Goal: Task Accomplishment & Management: Use online tool/utility

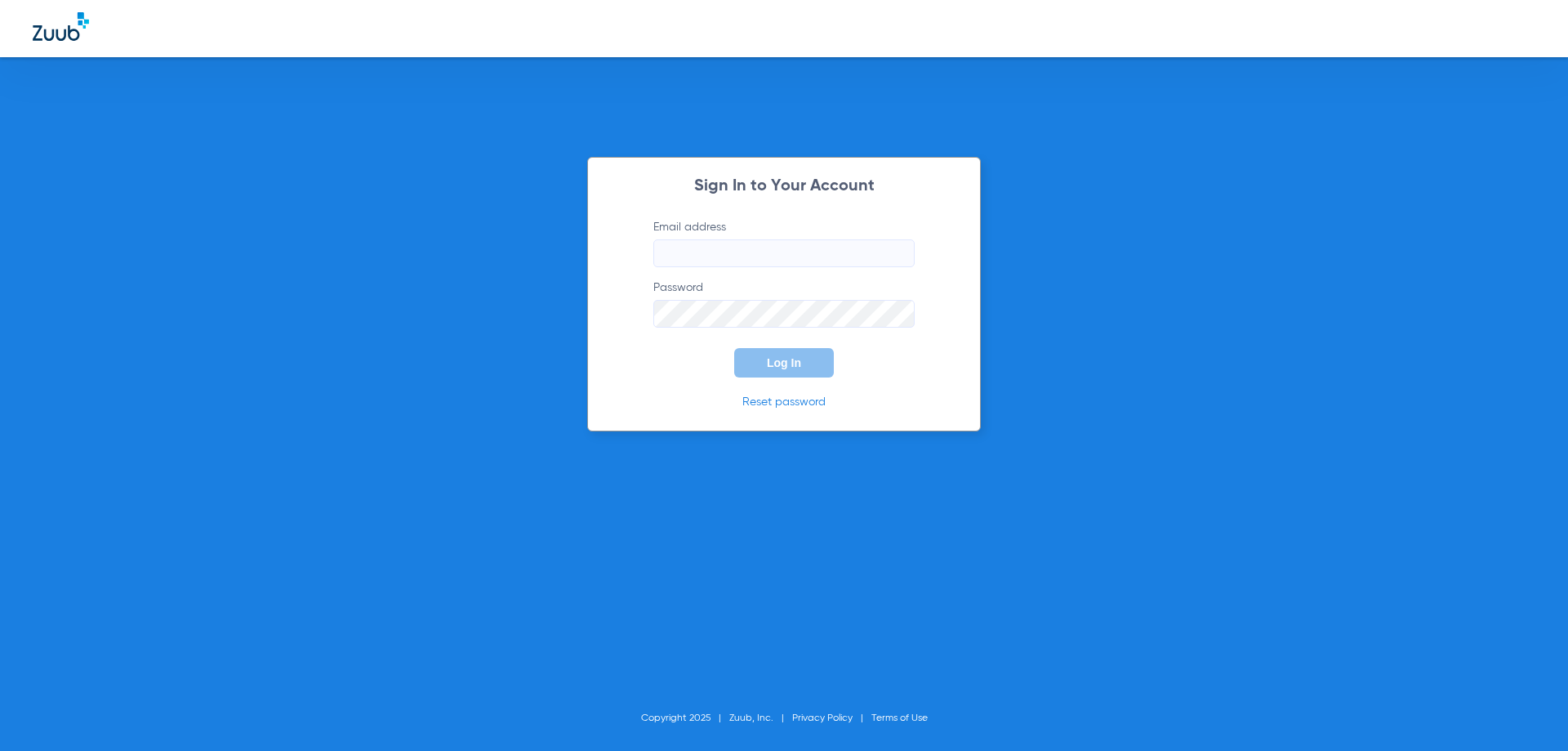
type input "[EMAIL_ADDRESS][DOMAIN_NAME]"
click at [770, 364] on span "Log In" at bounding box center [783, 363] width 34 height 13
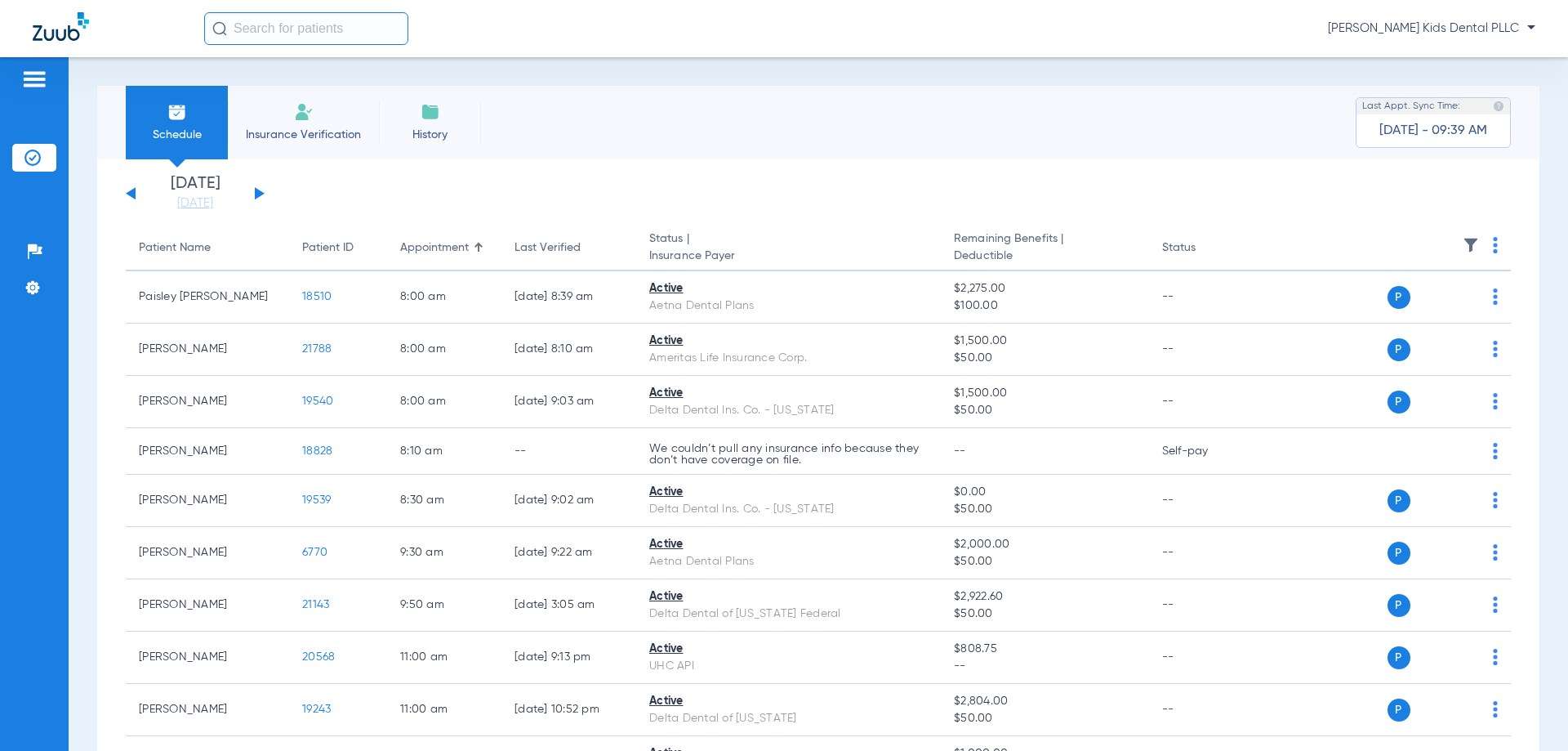
click at [260, 194] on button at bounding box center [259, 193] width 10 height 12
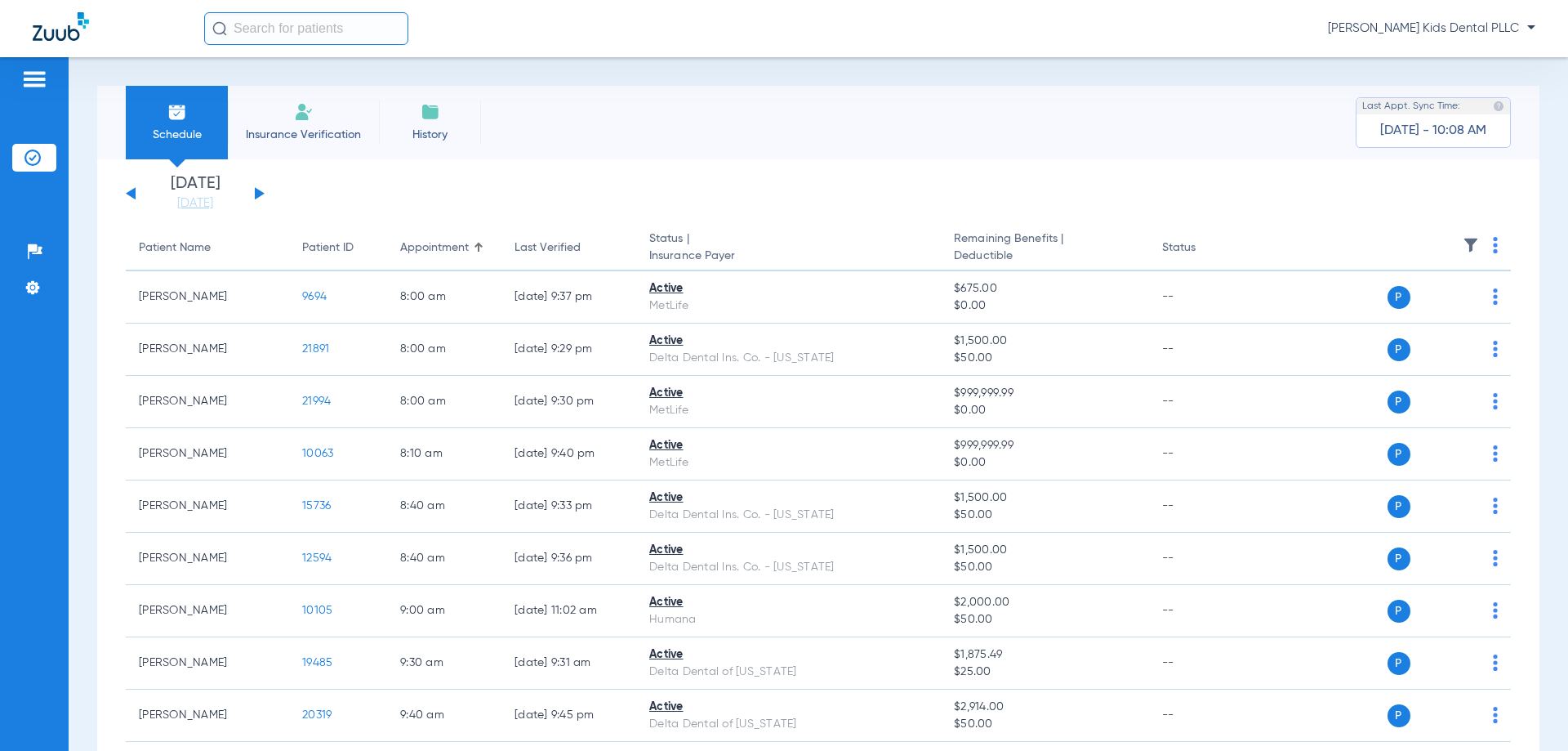
click at [257, 191] on button at bounding box center [259, 193] width 10 height 12
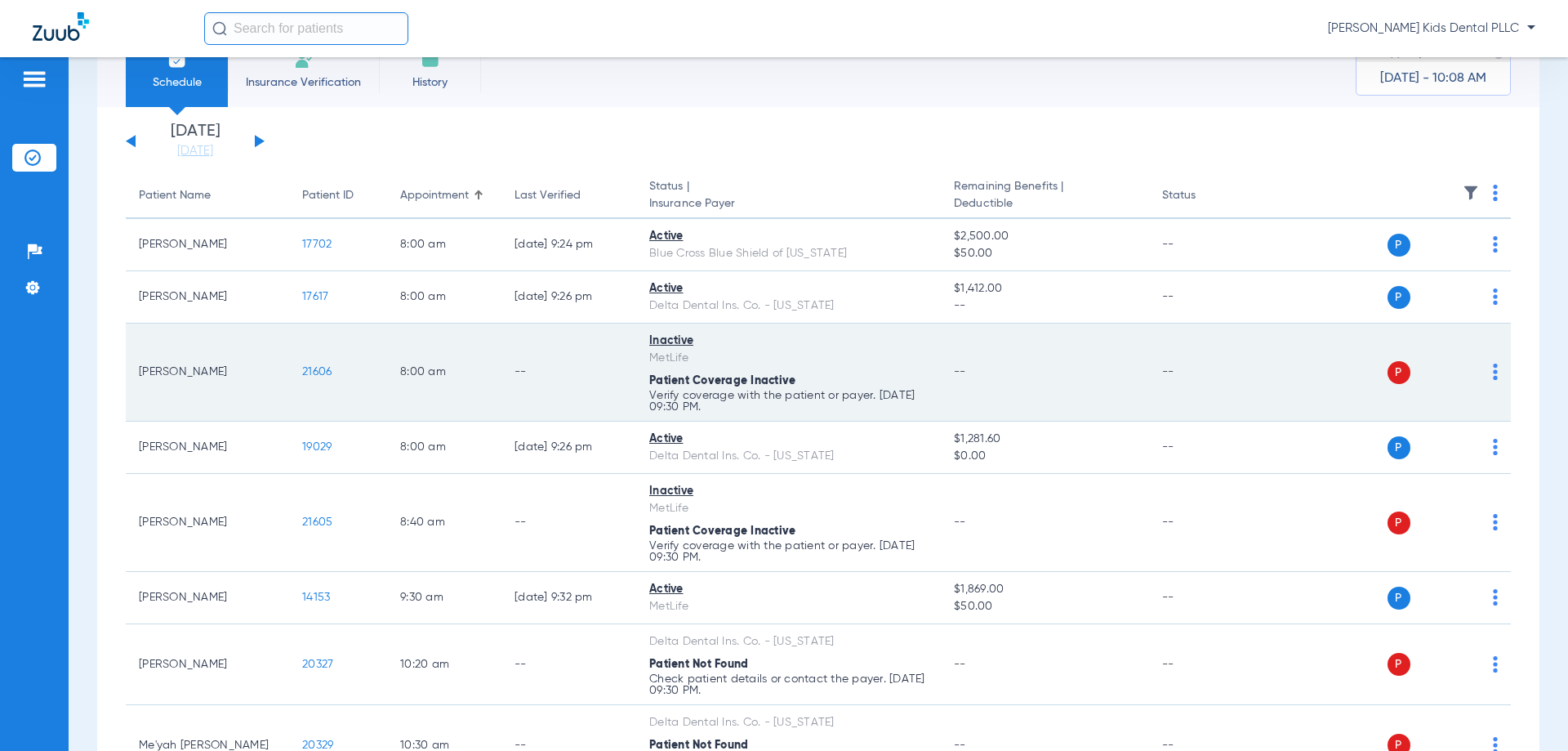
scroll to position [81, 0]
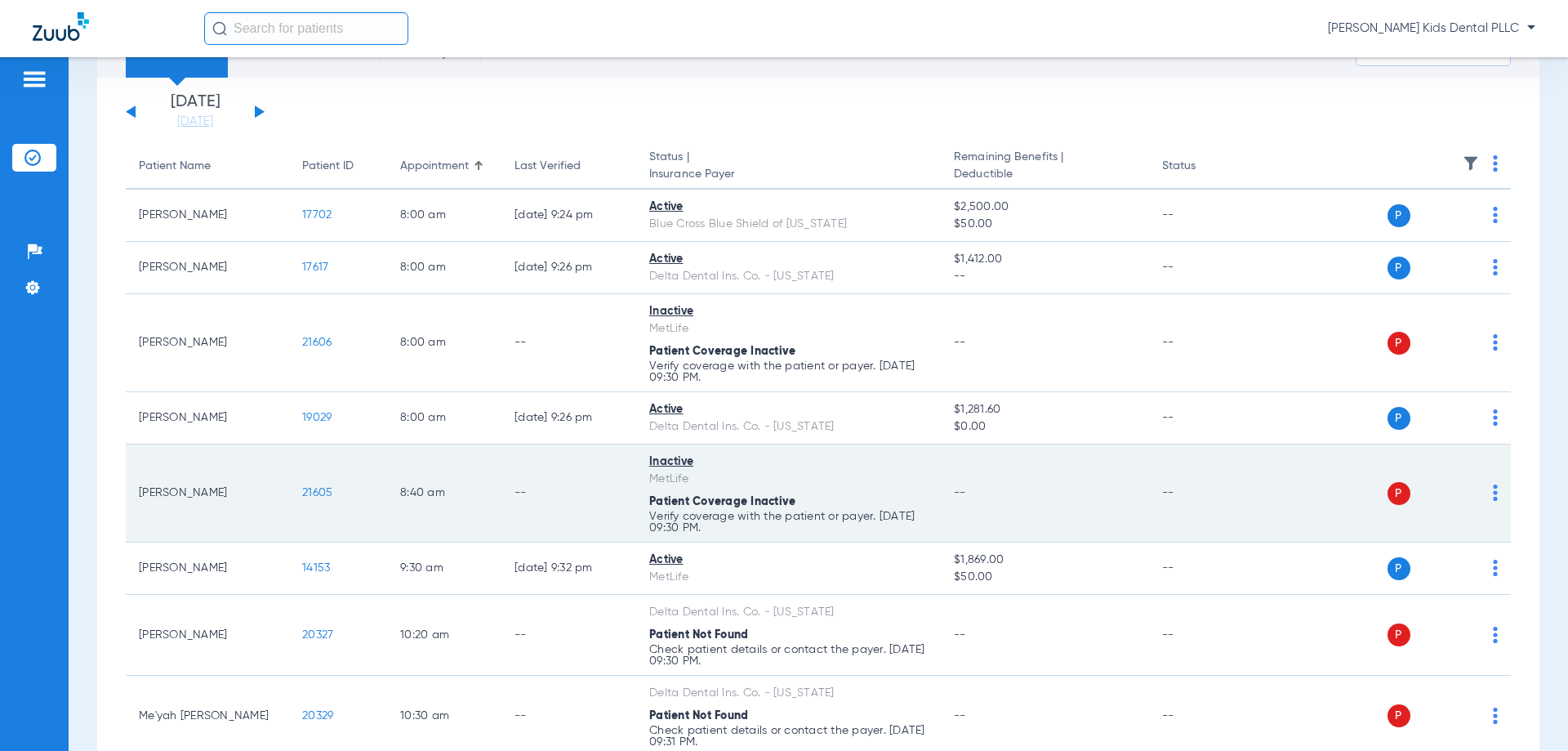
click at [1487, 496] on td "P S" at bounding box center [1385, 494] width 253 height 98
click at [1477, 494] on div "P S" at bounding box center [1378, 493] width 239 height 23
click at [1492, 494] on img at bounding box center [1494, 493] width 5 height 17
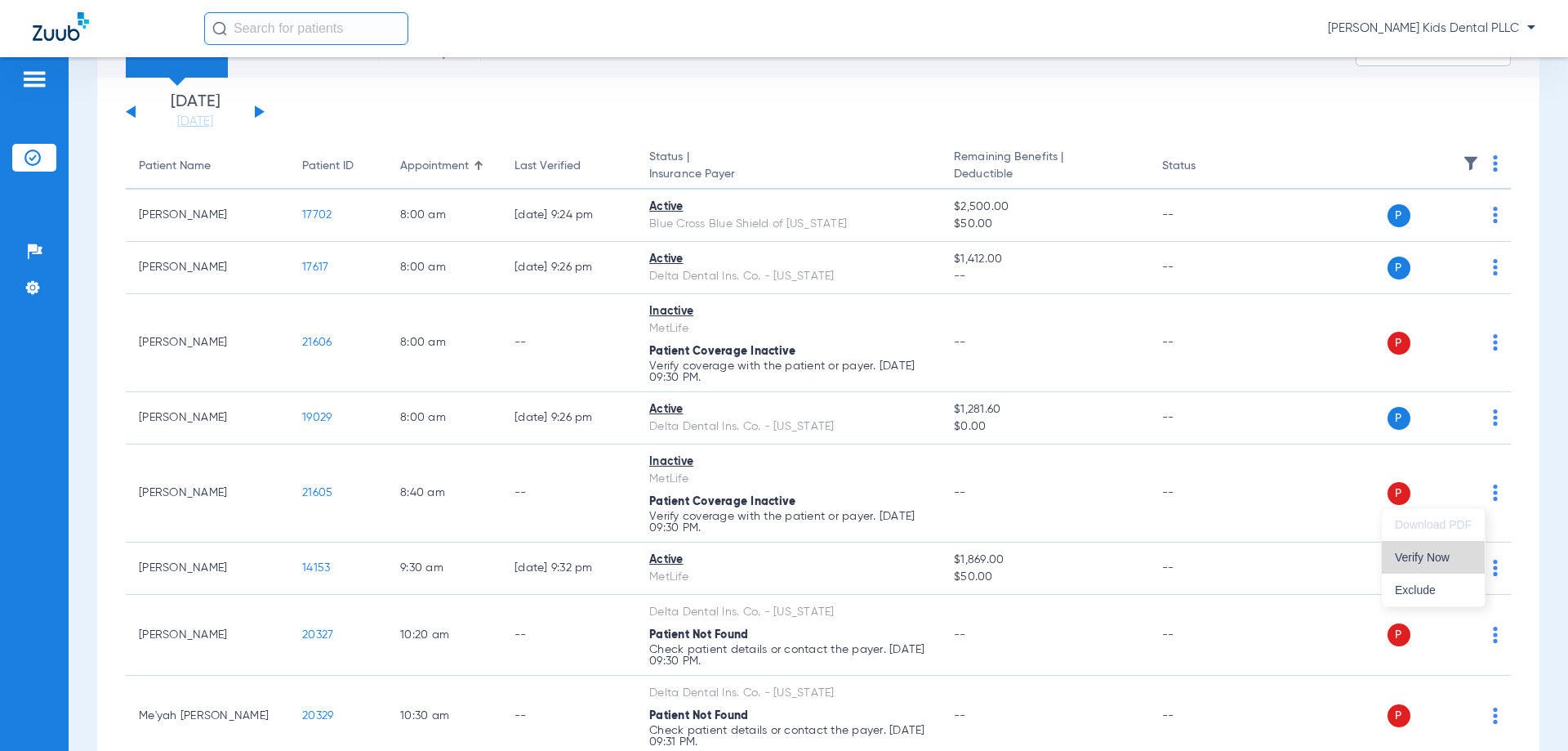
click at [1436, 552] on span "Verify Now" at bounding box center [1433, 557] width 77 height 11
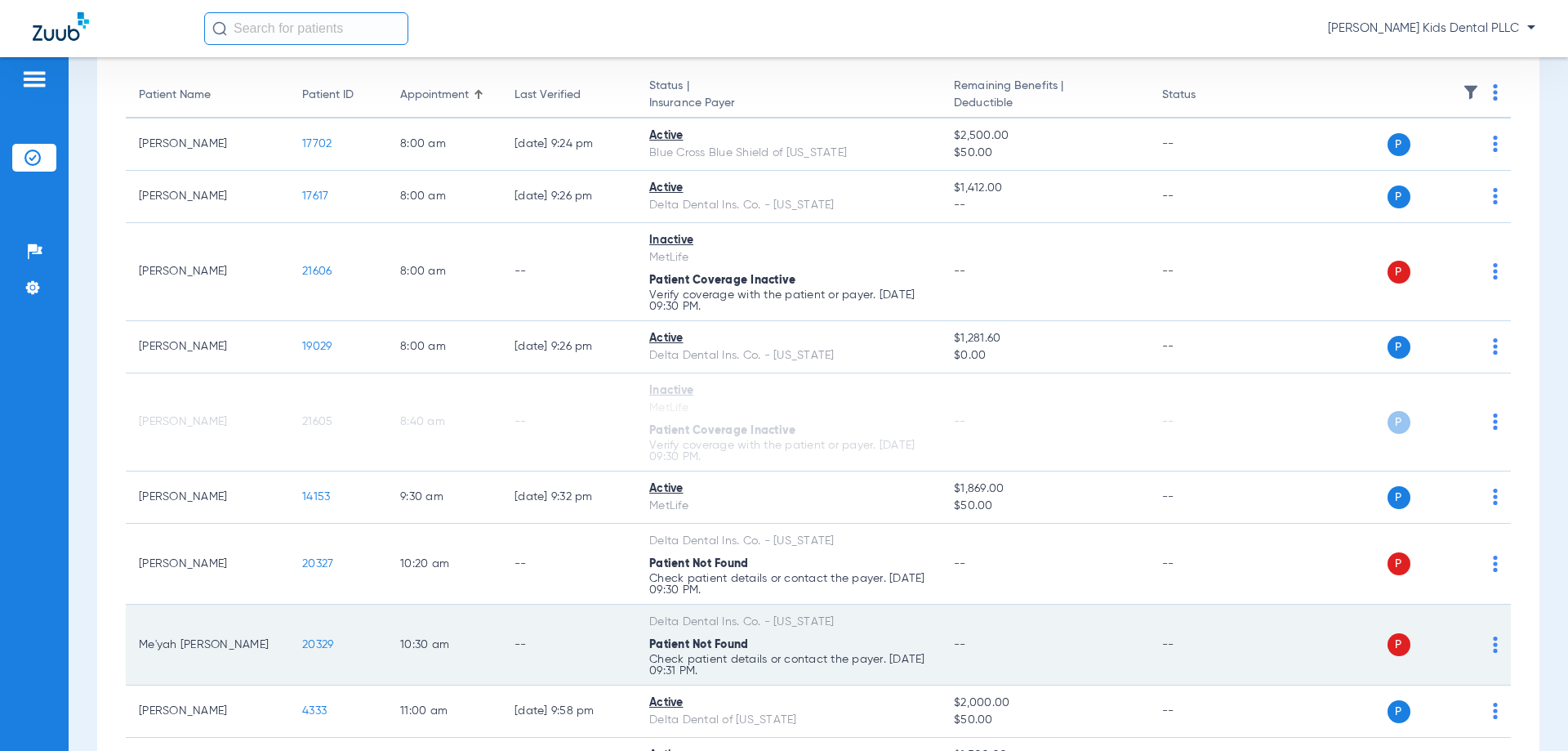
scroll to position [163, 0]
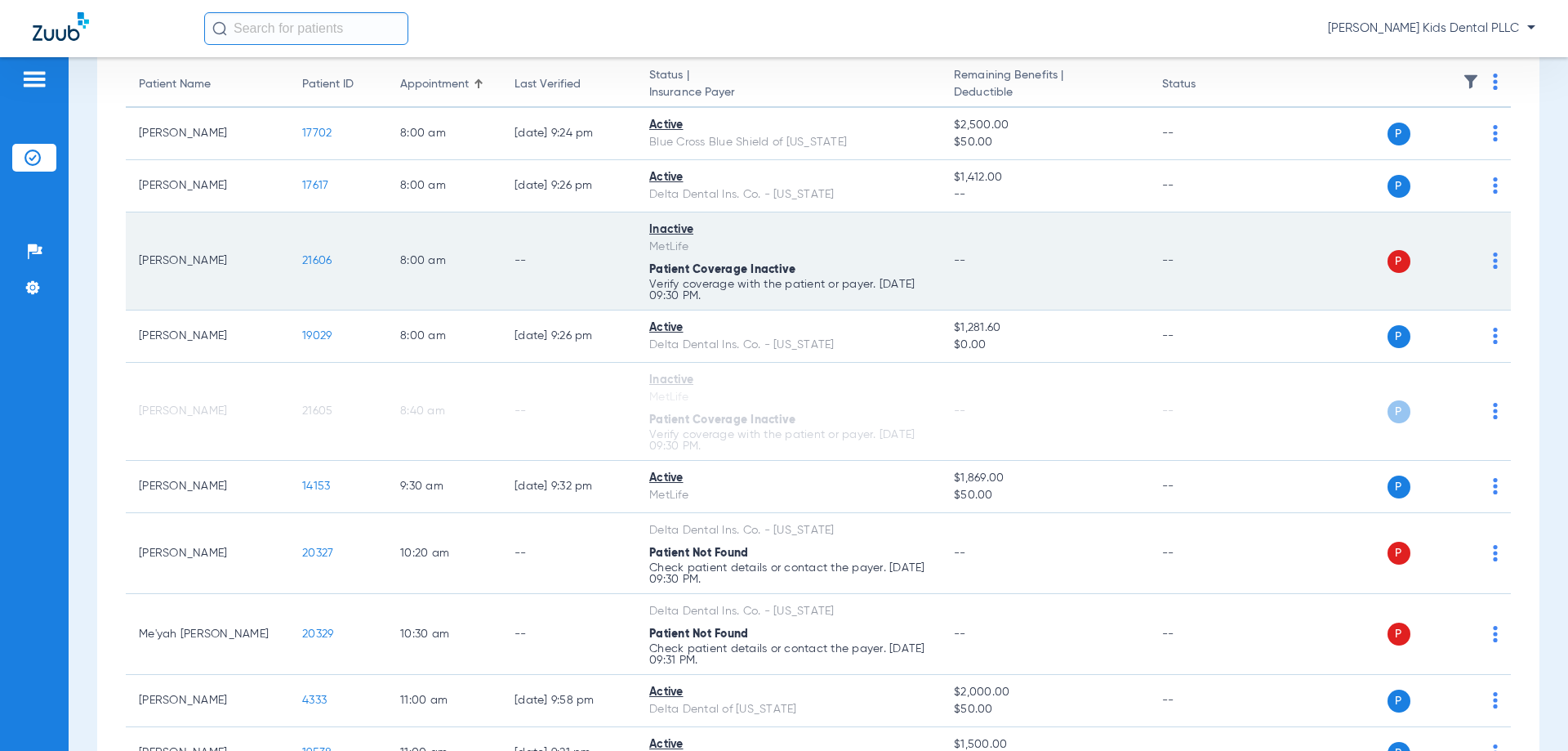
click at [1479, 259] on div "P S" at bounding box center [1378, 261] width 239 height 23
click at [1485, 263] on td "P S" at bounding box center [1385, 261] width 253 height 98
click at [1478, 259] on div "P S" at bounding box center [1378, 261] width 239 height 23
click at [1485, 262] on td "P S" at bounding box center [1385, 261] width 253 height 98
click at [1492, 262] on img at bounding box center [1494, 261] width 5 height 17
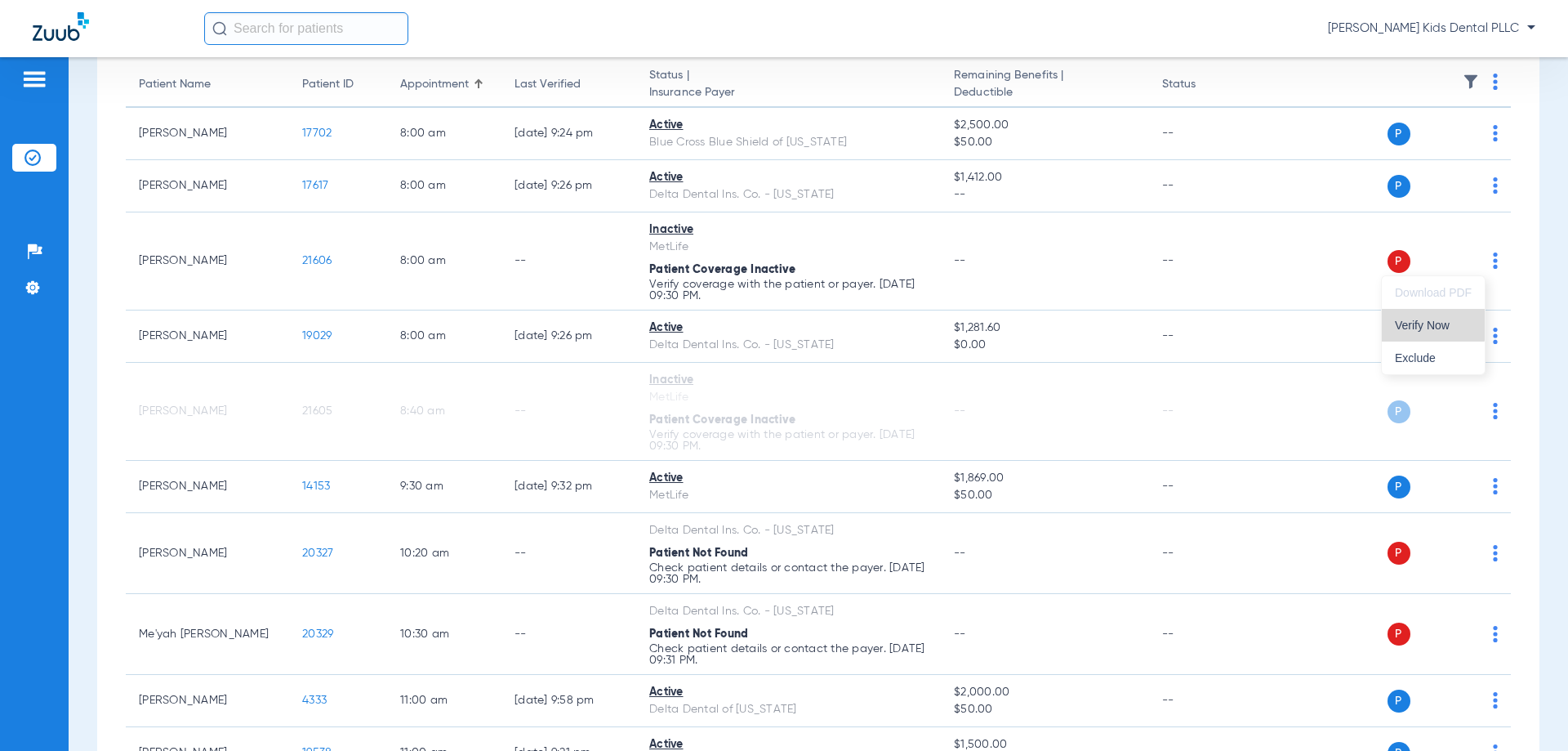
click at [1423, 320] on span "Verify Now" at bounding box center [1433, 325] width 77 height 11
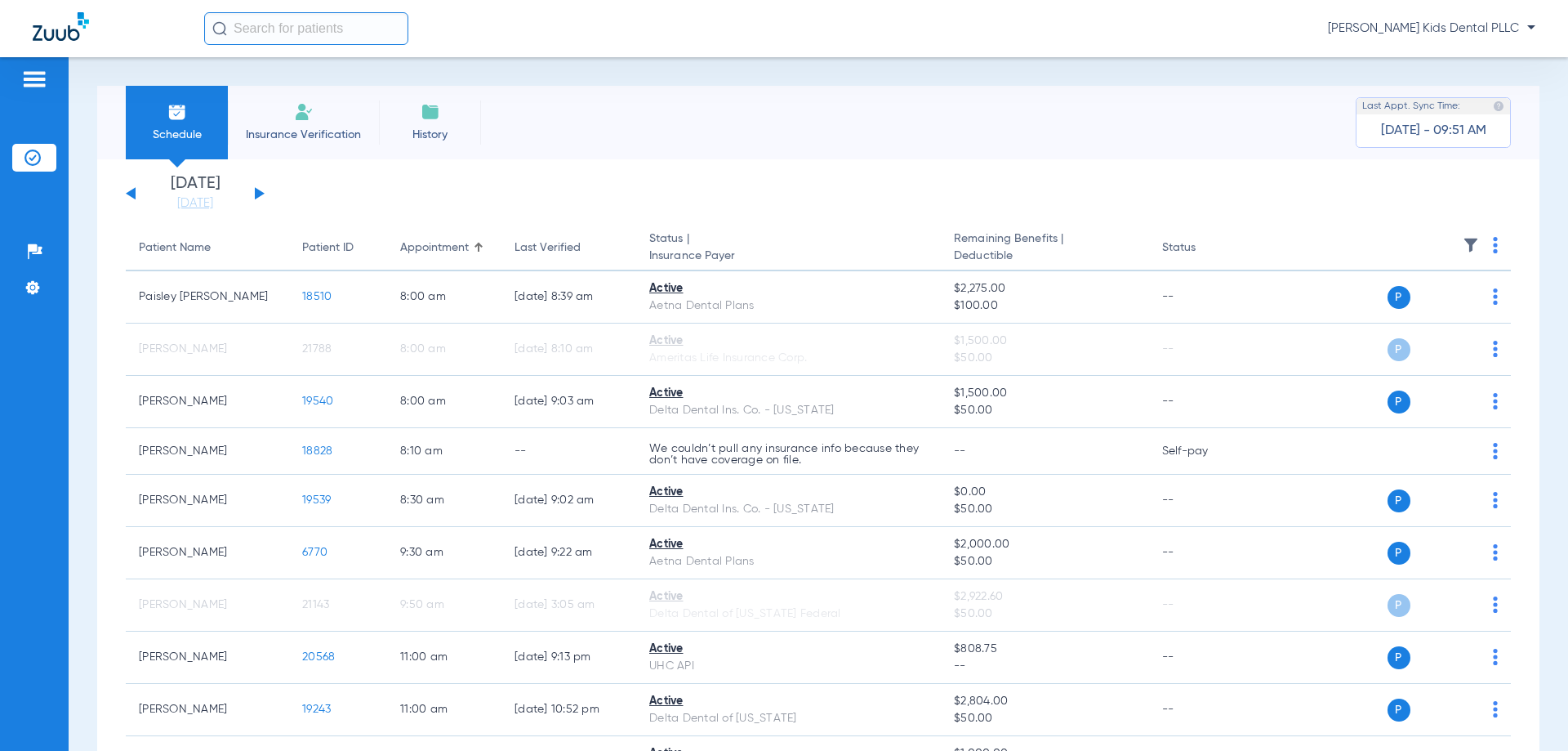
click at [260, 186] on div "[DATE] [DATE] [DATE] [DATE] [DATE] [DATE] [DATE] [DATE] [DATE] [DATE] [DATE] [D…" at bounding box center [195, 194] width 139 height 36
click at [261, 192] on button at bounding box center [259, 193] width 10 height 12
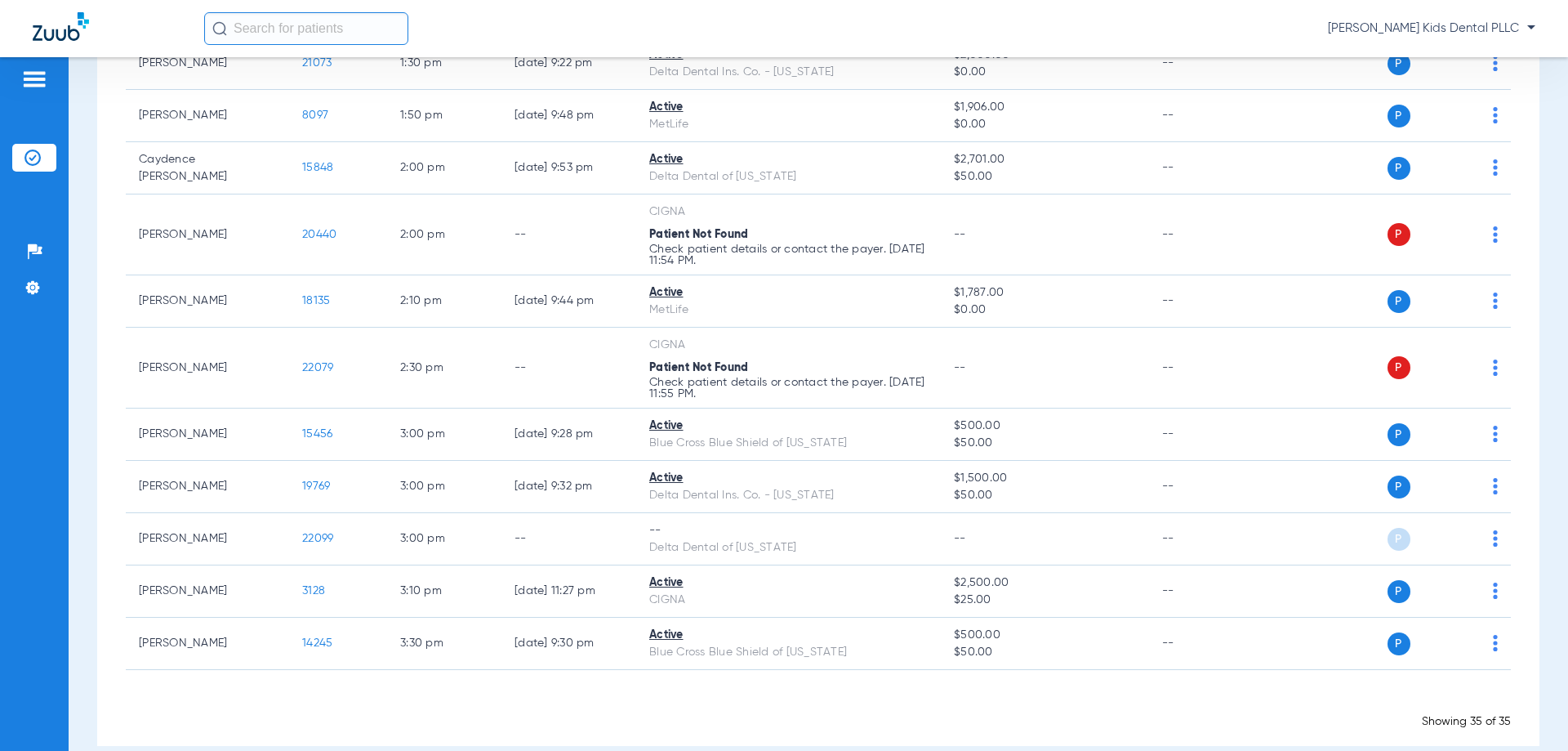
scroll to position [1621, 0]
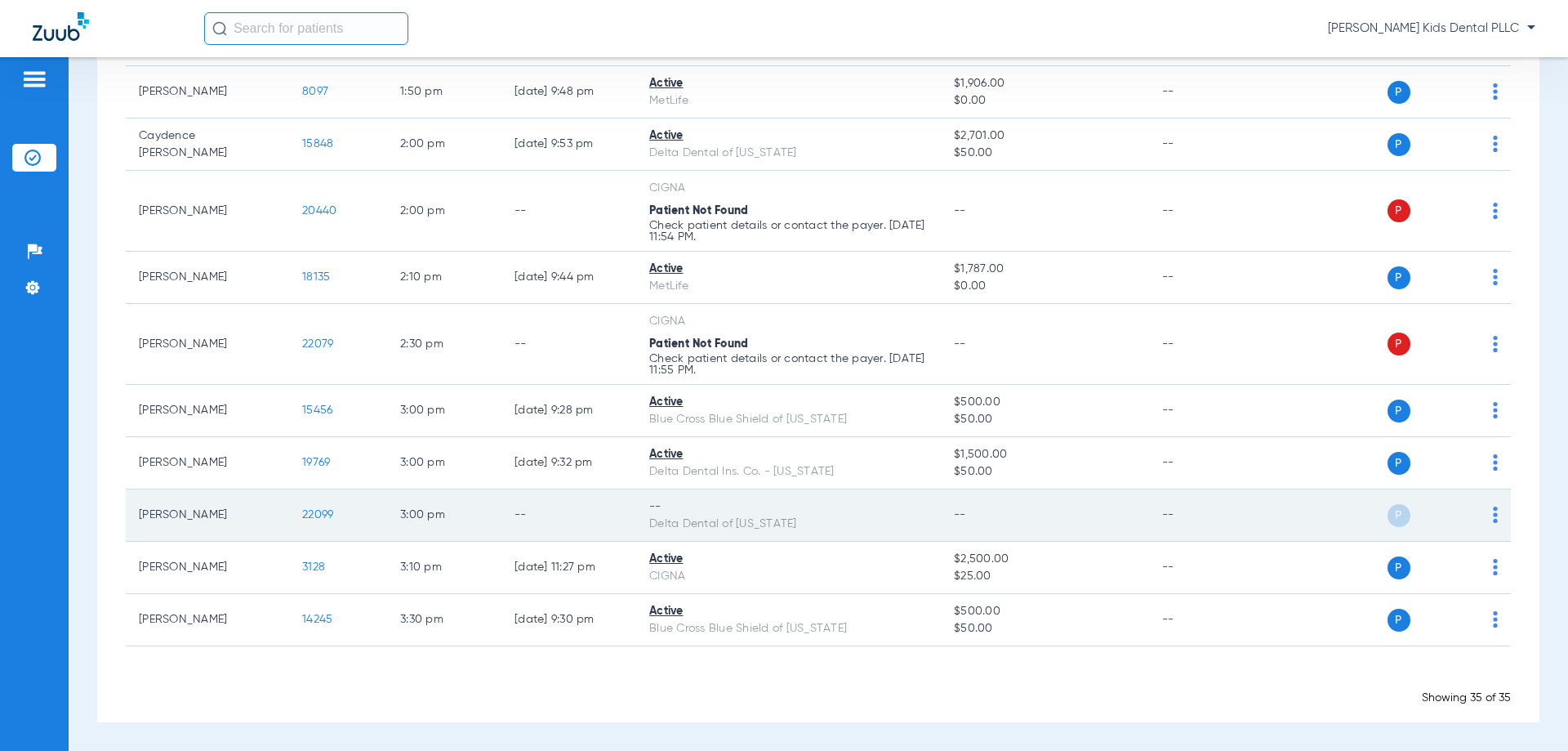
click at [1485, 511] on td "P S" at bounding box center [1385, 515] width 253 height 52
click at [1475, 511] on div "P S" at bounding box center [1378, 515] width 239 height 23
click at [1492, 514] on img at bounding box center [1494, 515] width 5 height 17
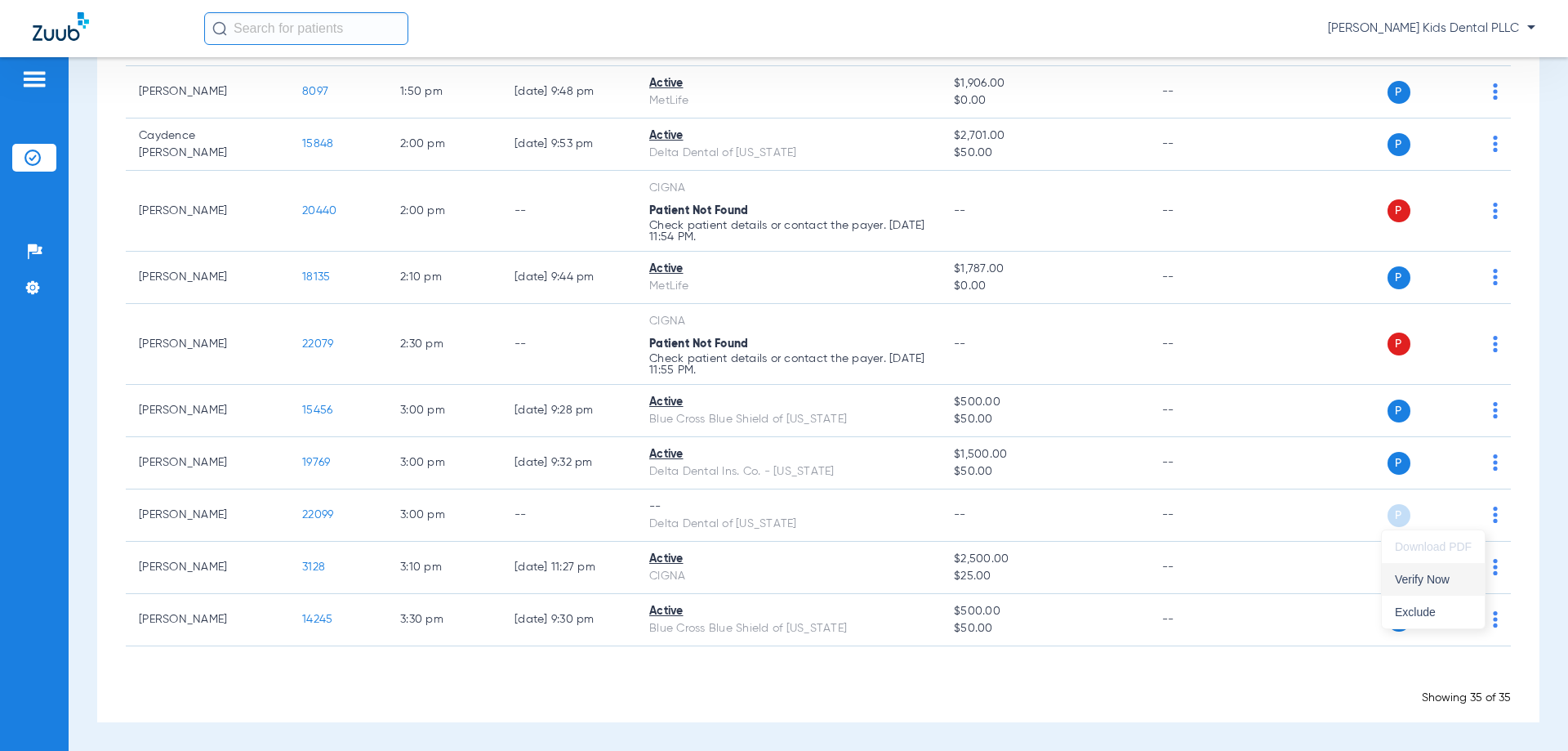
click at [1448, 575] on span "Verify Now" at bounding box center [1433, 579] width 77 height 11
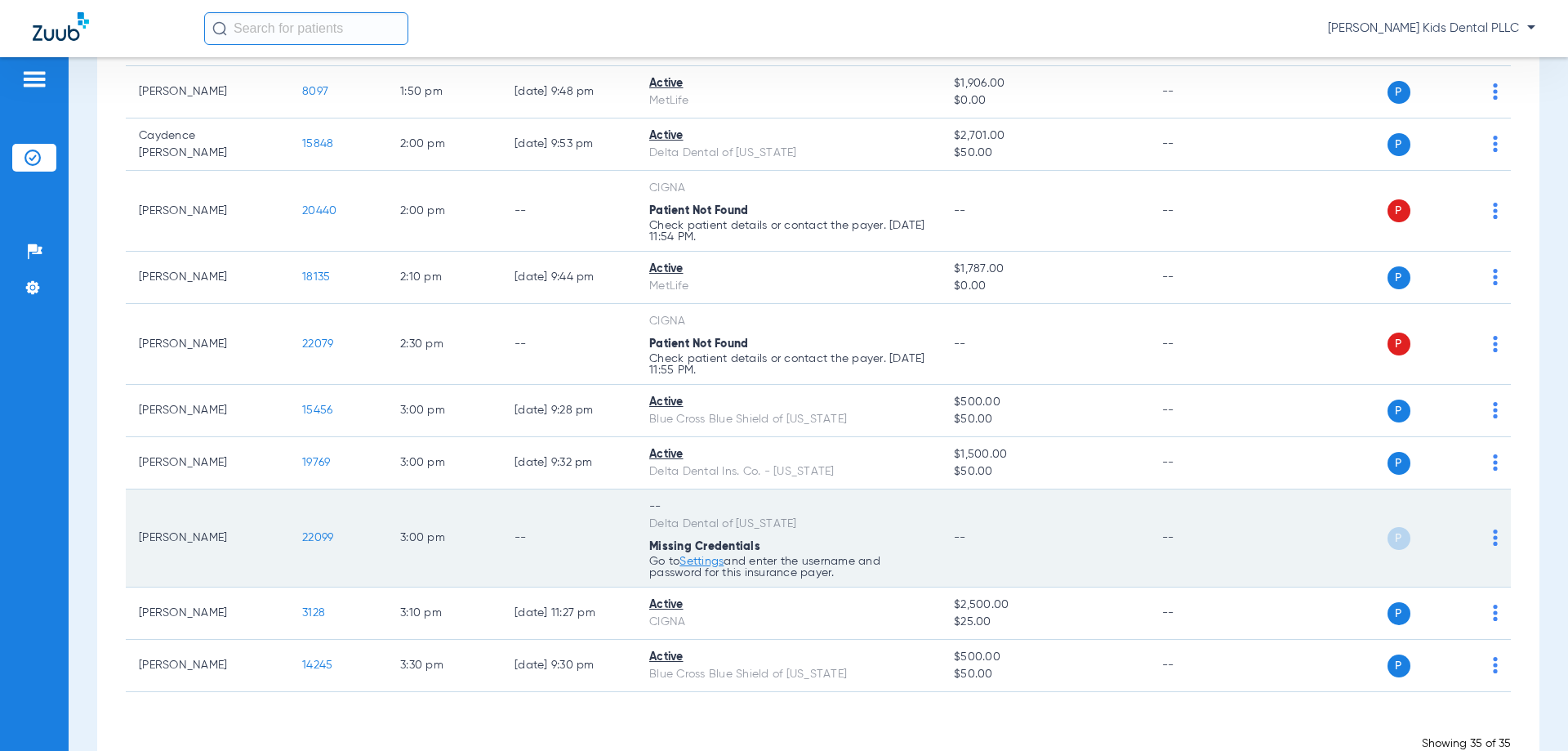
click at [1485, 535] on td "P S" at bounding box center [1385, 538] width 253 height 98
click at [699, 560] on link "Settings" at bounding box center [702, 561] width 44 height 11
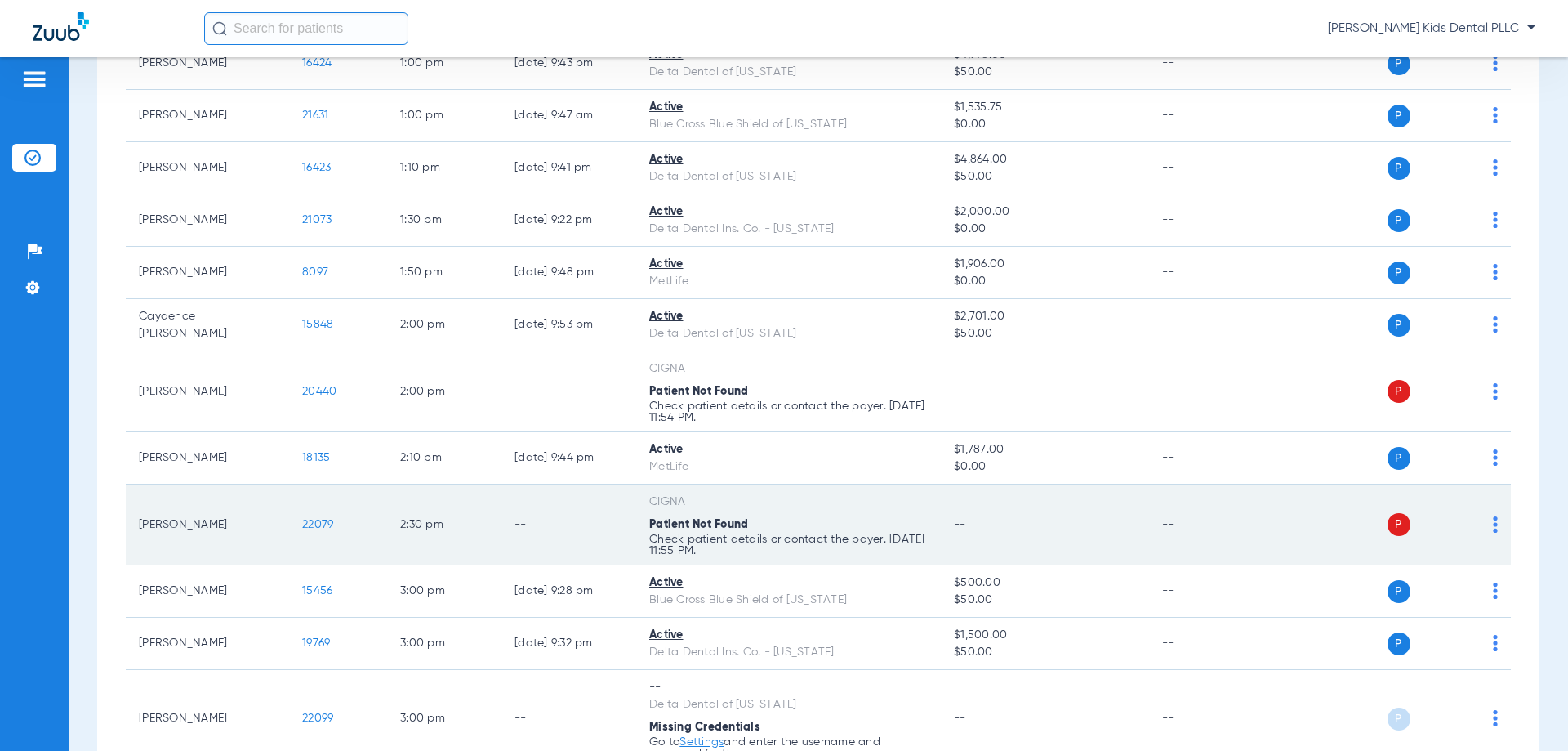
scroll to position [1666, 0]
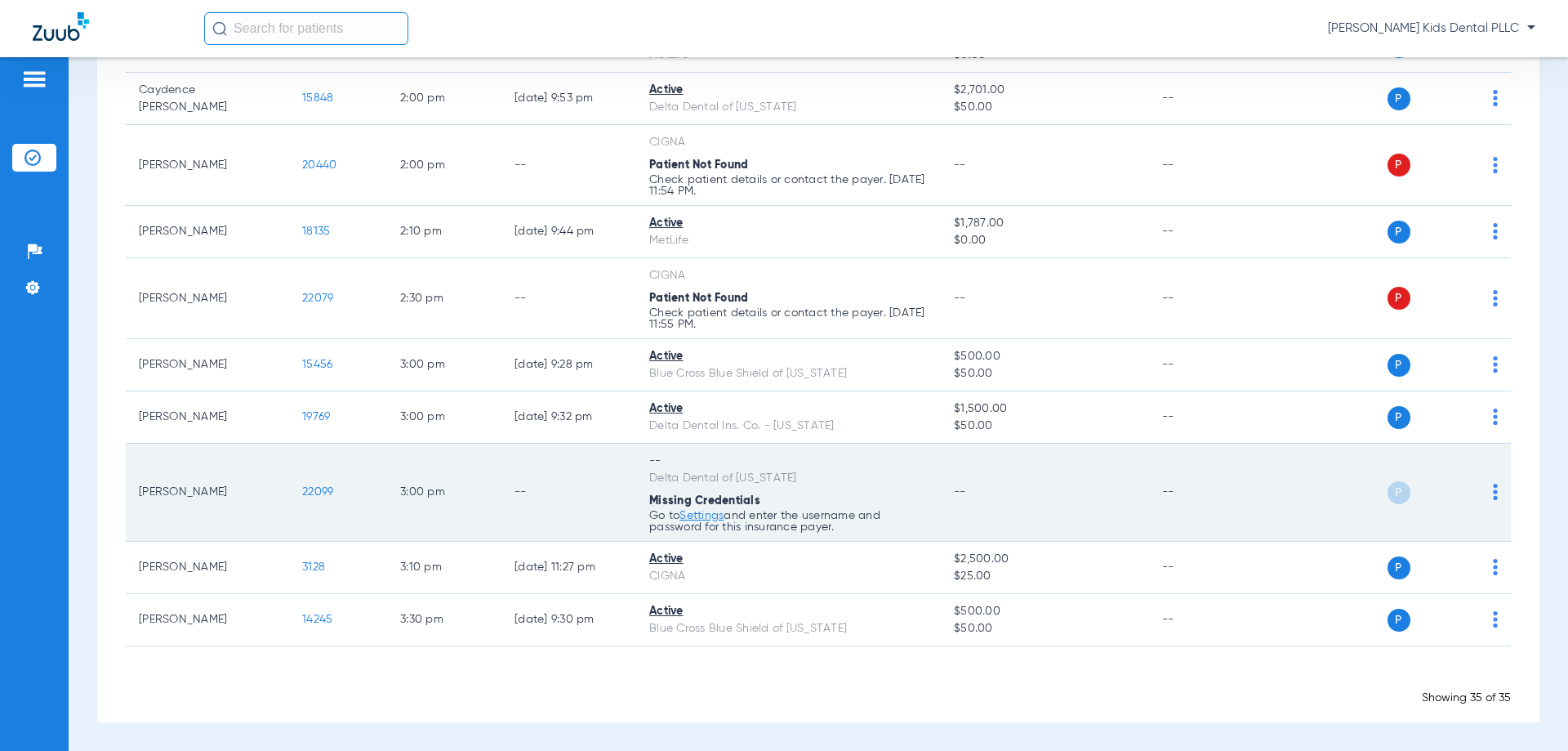
click at [1492, 494] on img at bounding box center [1494, 492] width 5 height 17
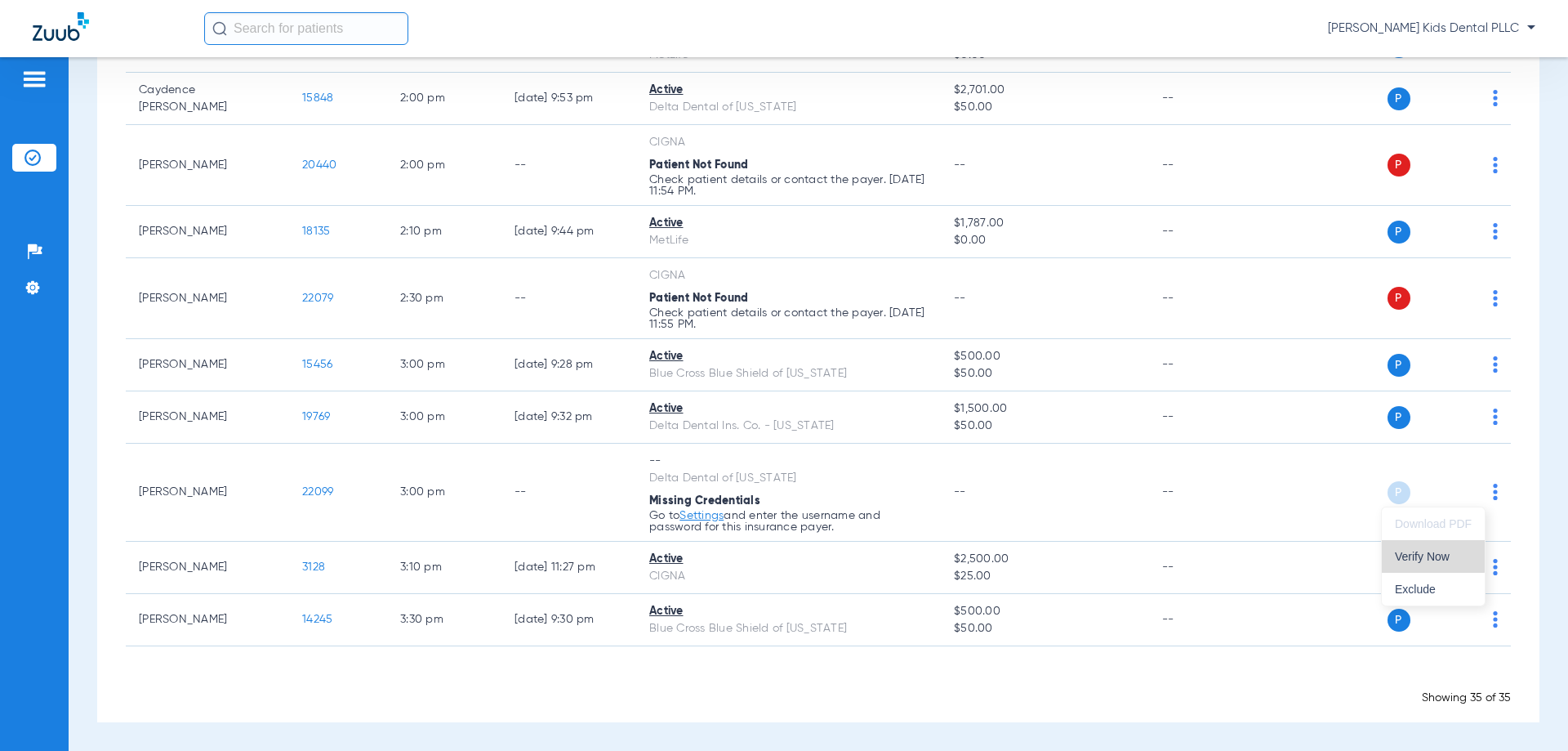
click at [1407, 552] on span "Verify Now" at bounding box center [1433, 556] width 77 height 11
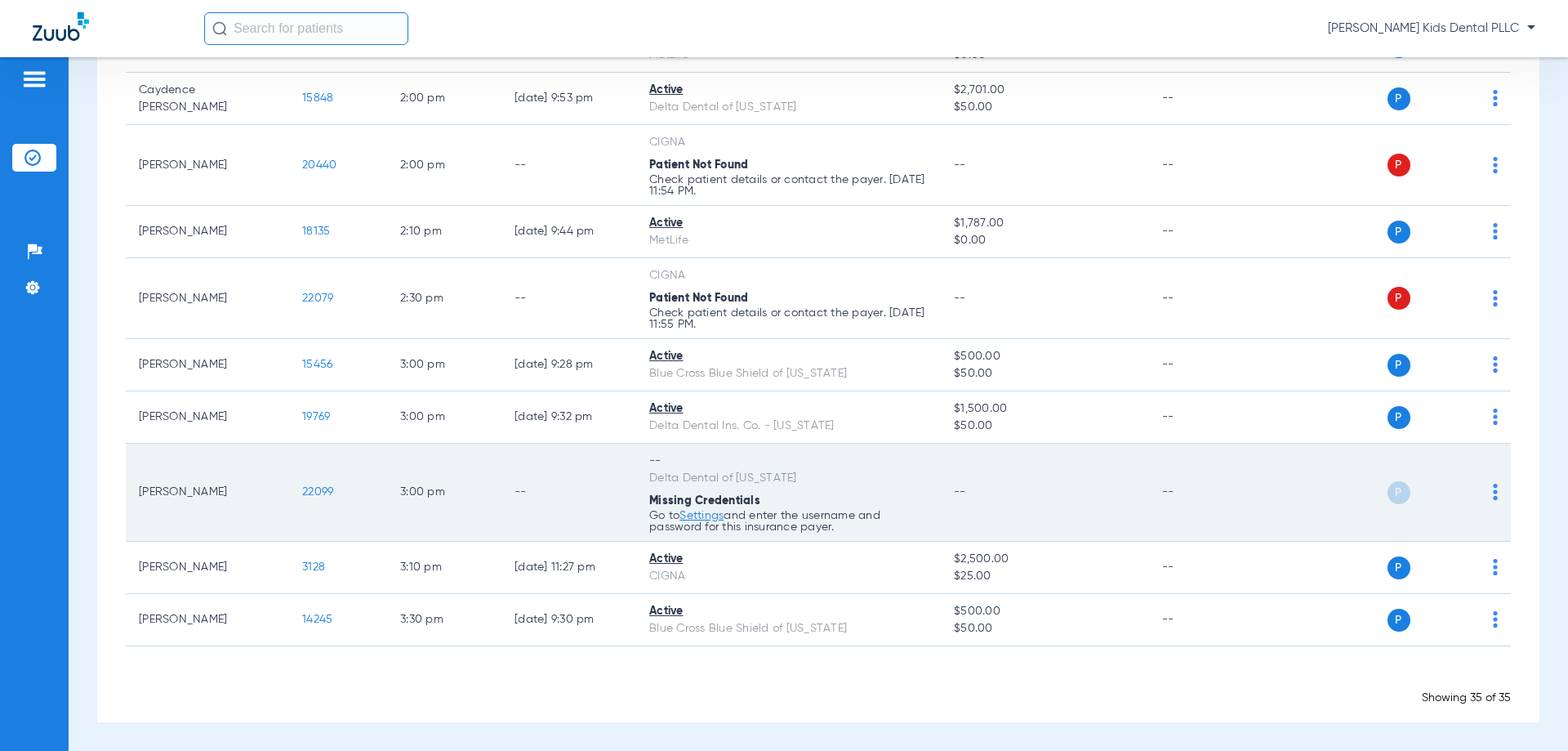
click at [705, 511] on link "Settings" at bounding box center [702, 515] width 44 height 11
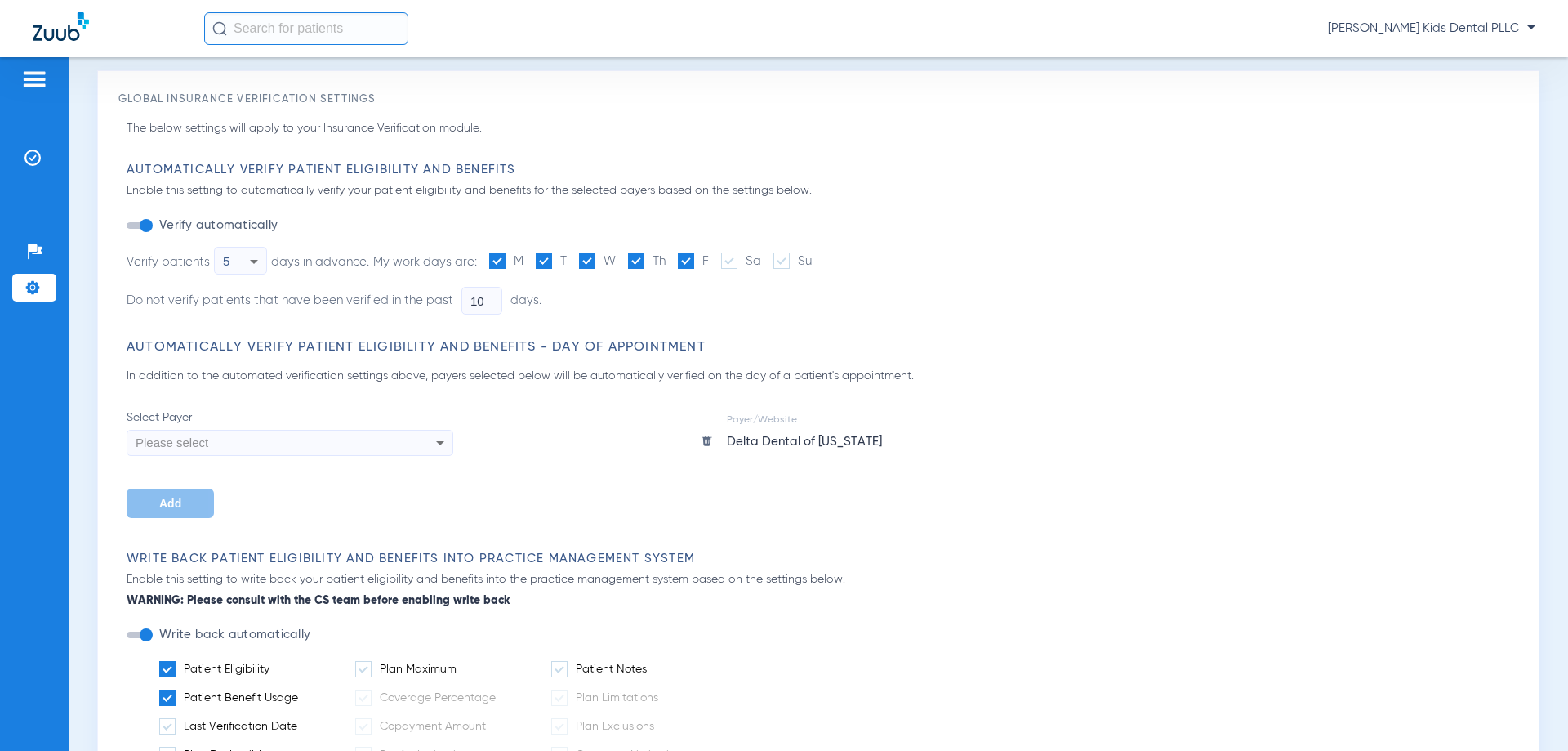
scroll to position [81, 0]
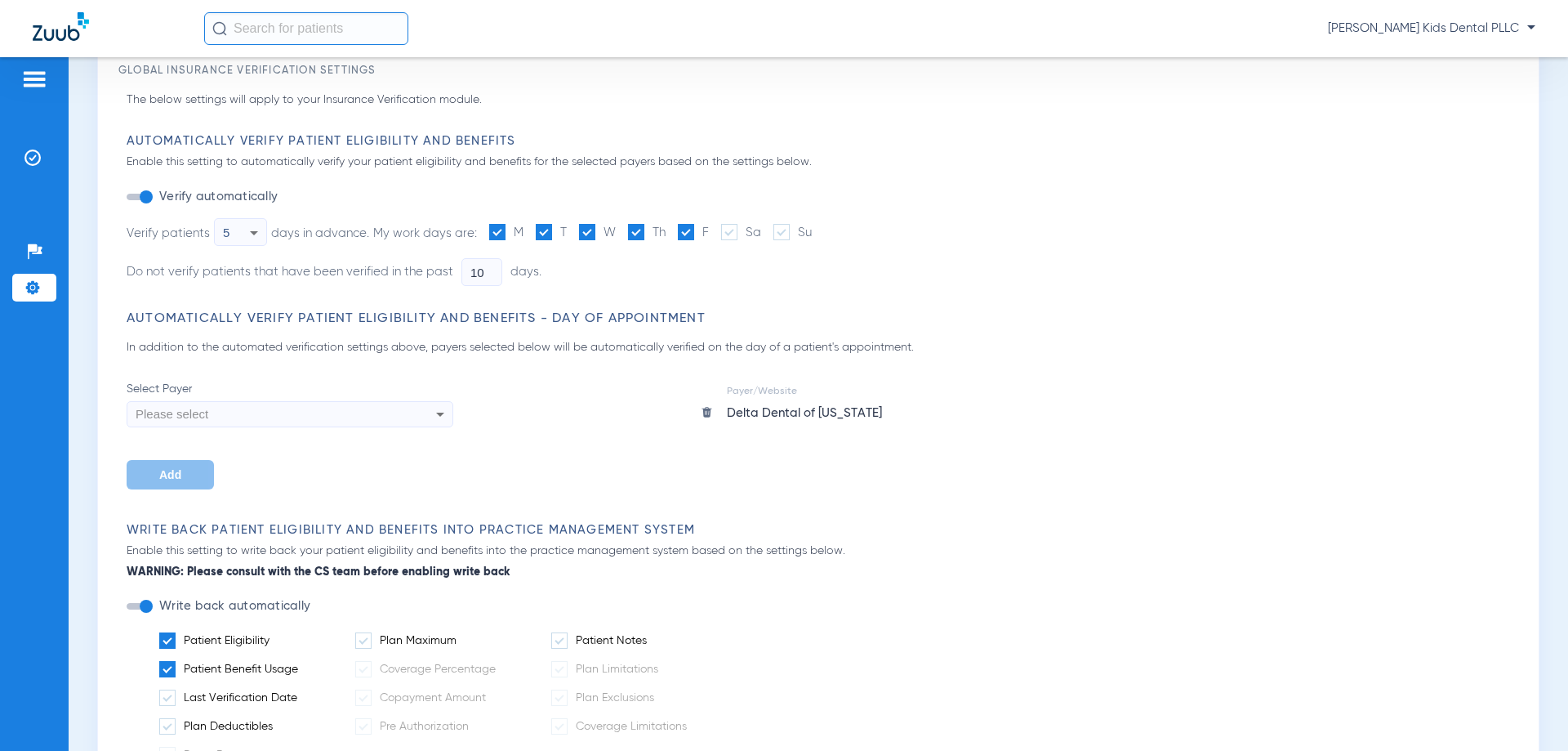
click at [407, 413] on div "Please select" at bounding box center [290, 414] width 325 height 28
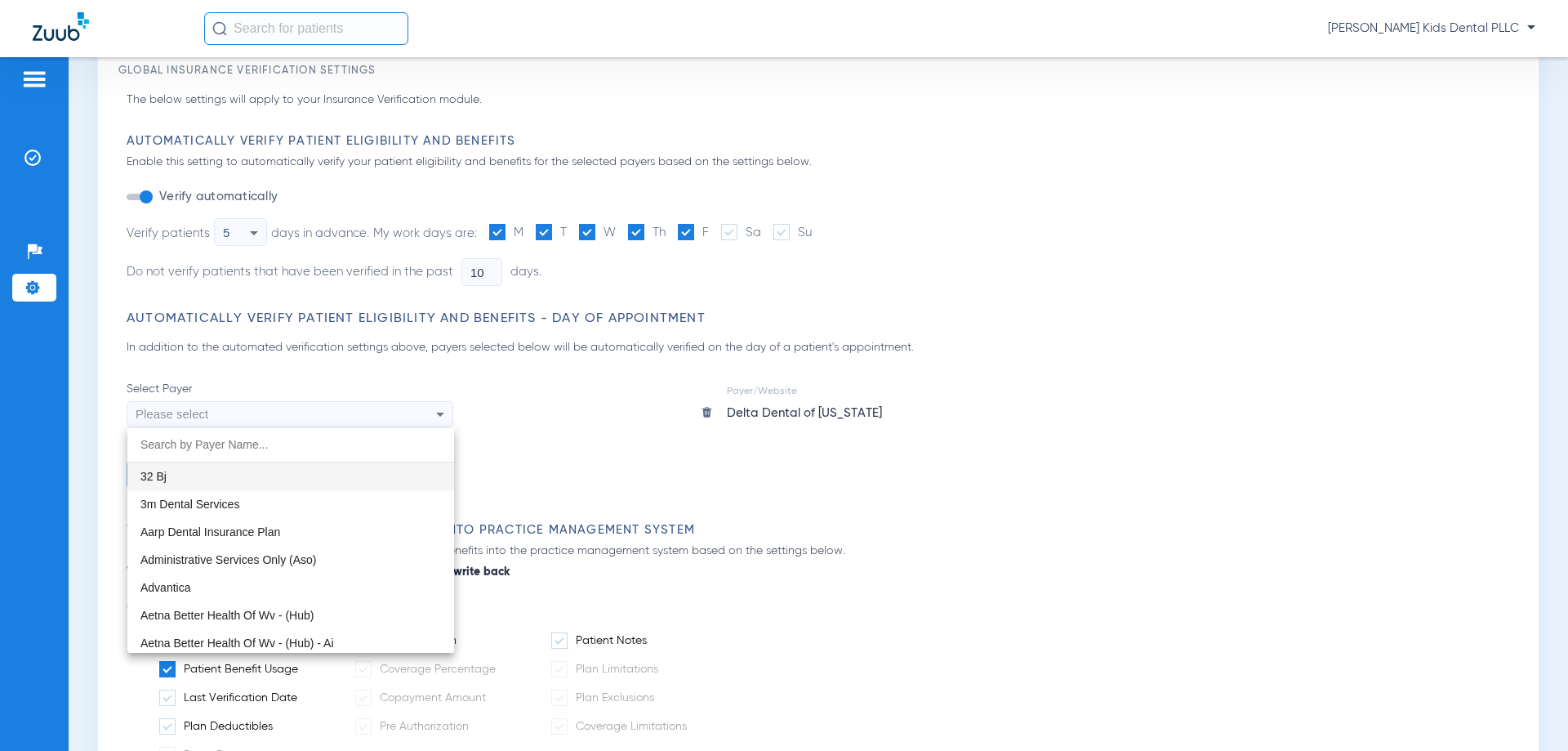
click at [607, 454] on div at bounding box center [784, 375] width 1568 height 751
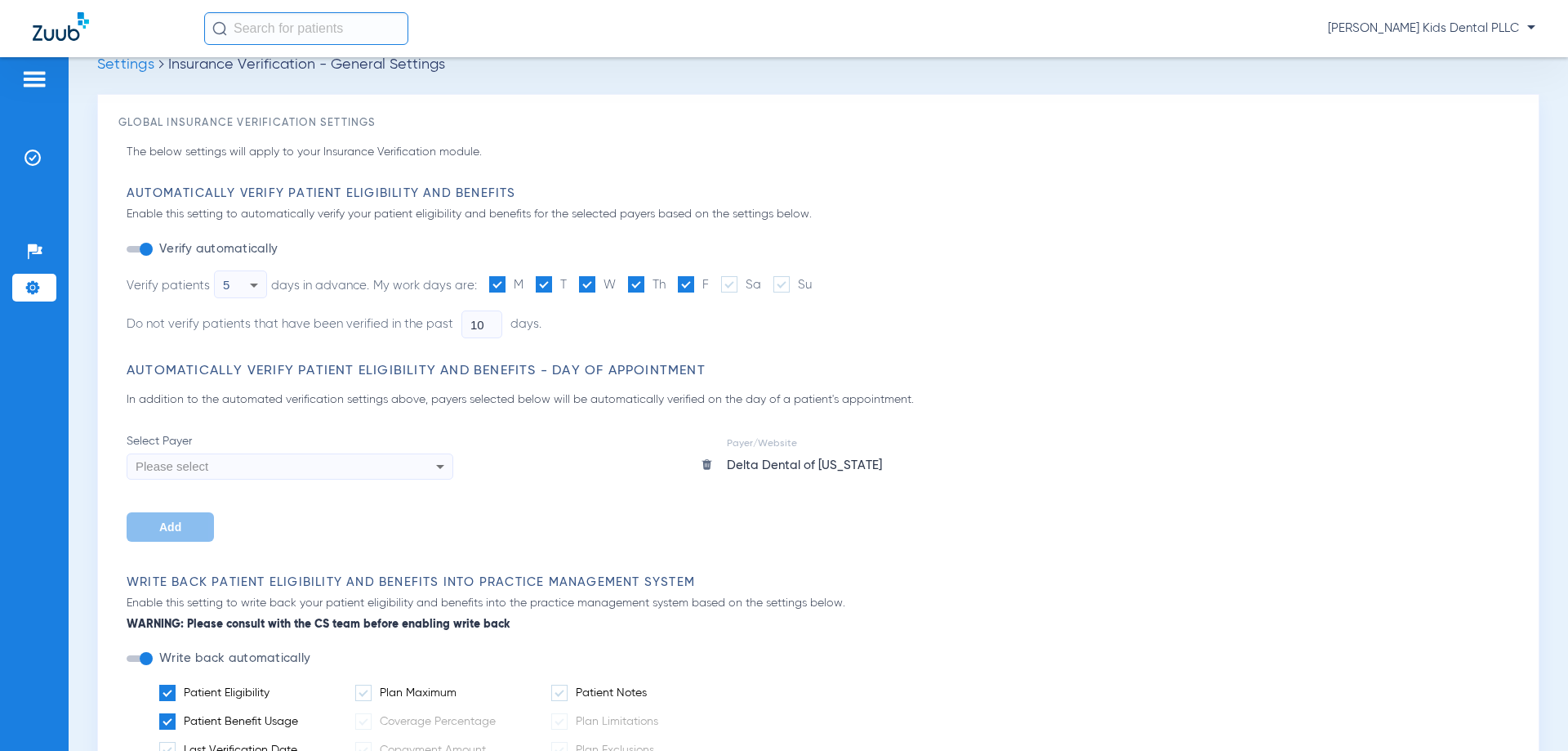
scroll to position [0, 0]
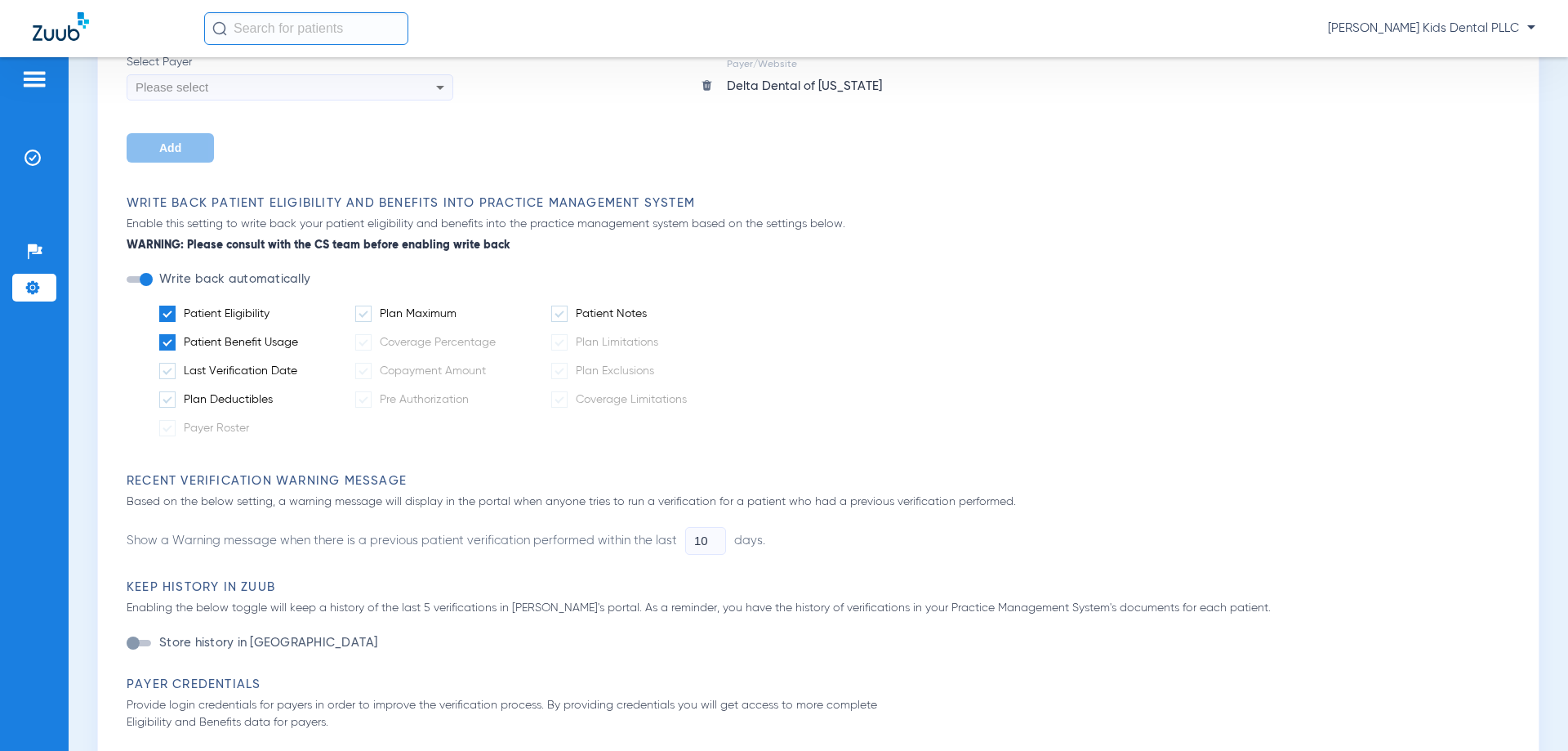
scroll to position [245, 0]
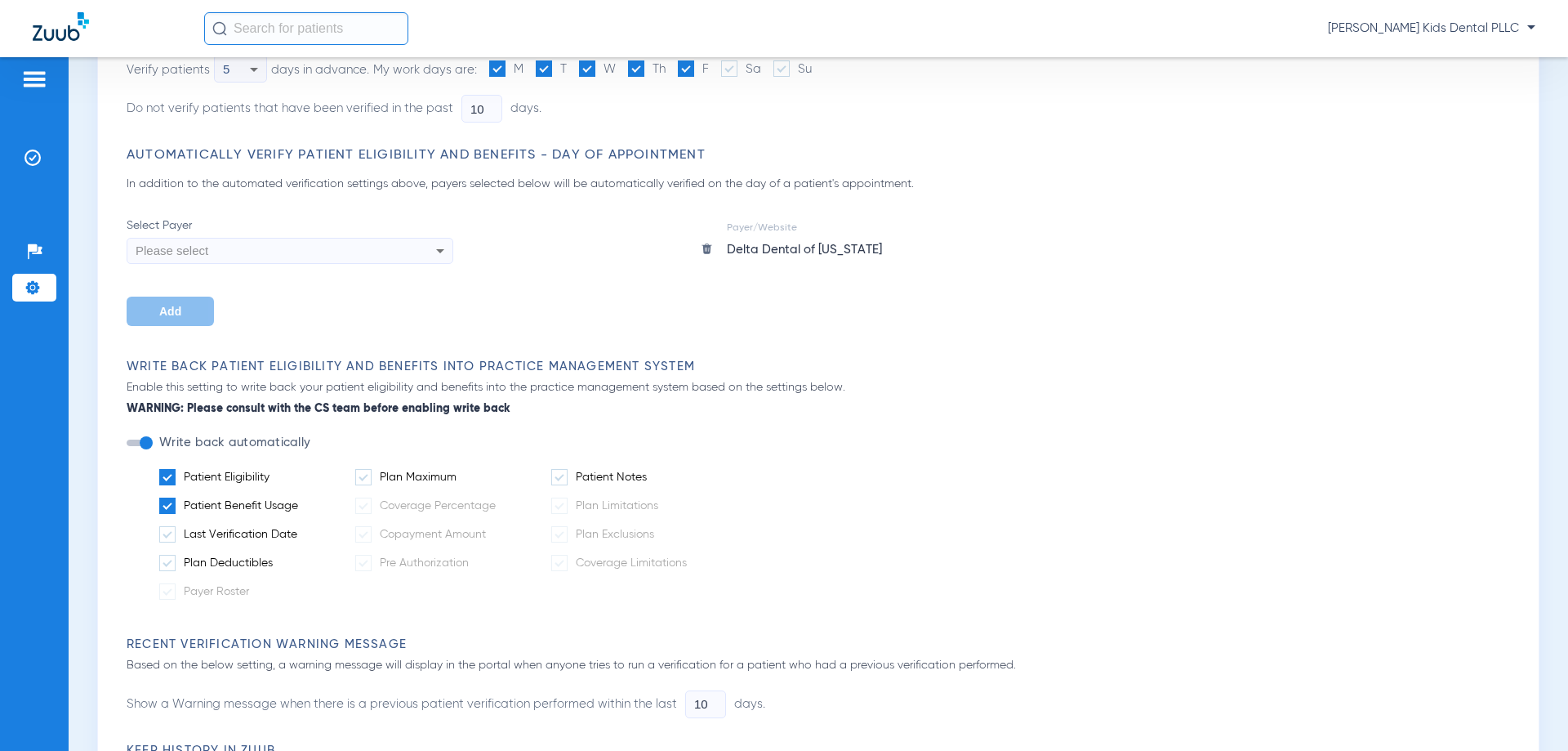
click at [435, 243] on icon at bounding box center [440, 250] width 19 height 19
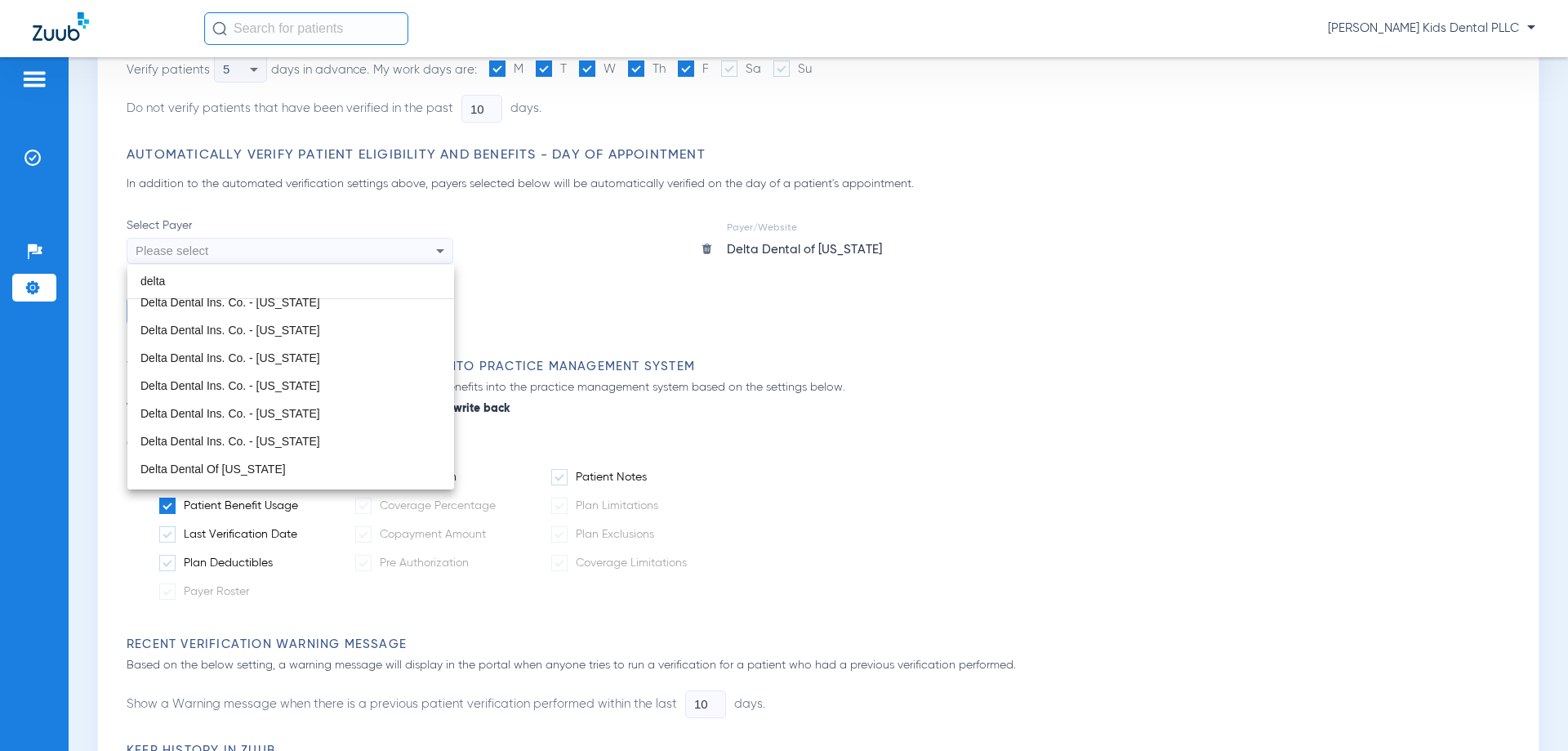
scroll to position [236, 0]
type input "delta"
click at [545, 262] on div at bounding box center [784, 375] width 1568 height 751
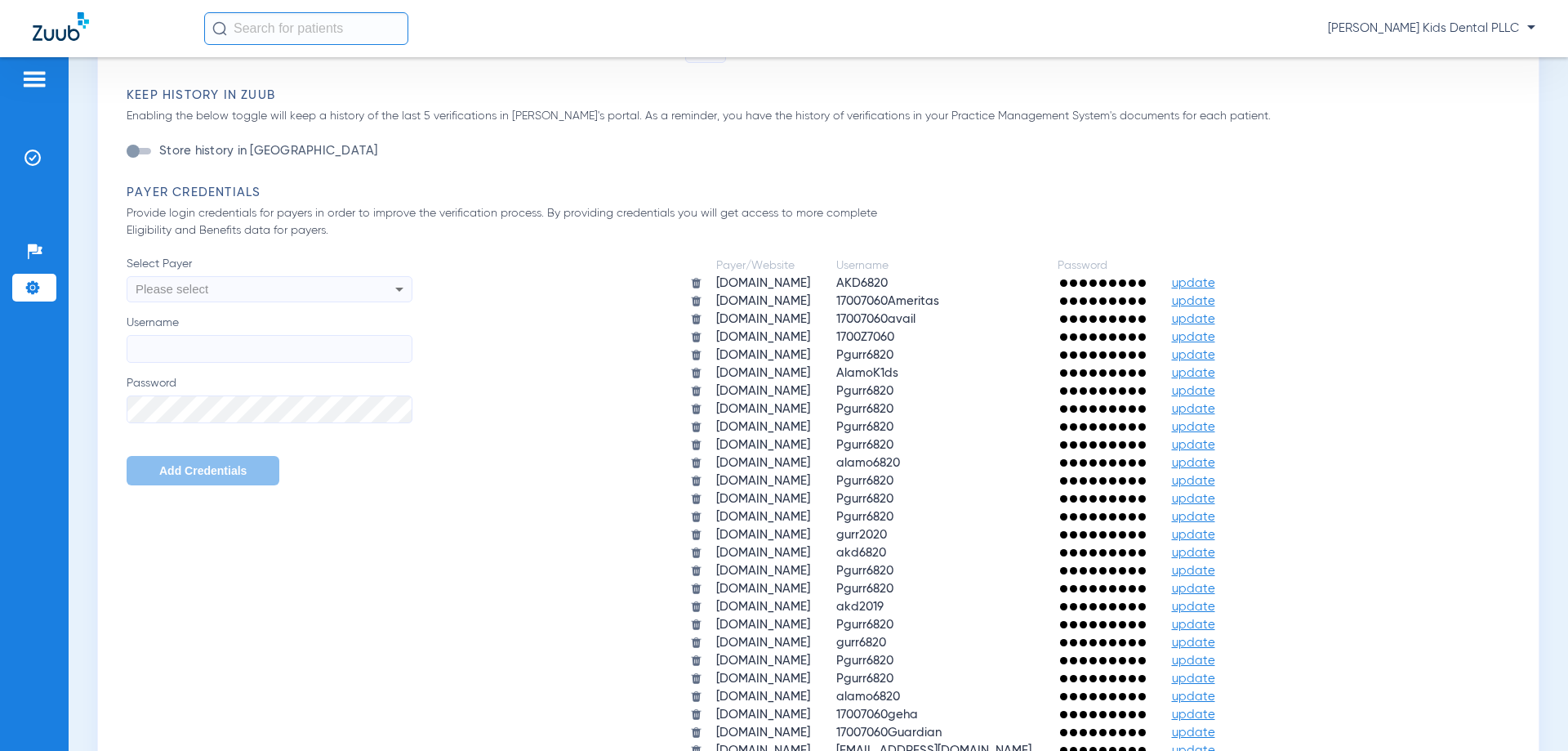
scroll to position [898, 0]
